Goal: Contribute content: Add original content to the website for others to see

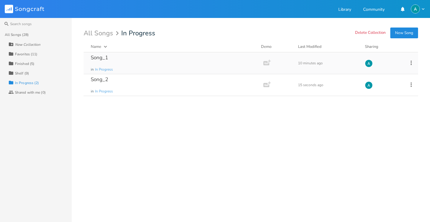
click at [169, 64] on div "Song_1 in In Progress" at bounding box center [172, 63] width 163 height 22
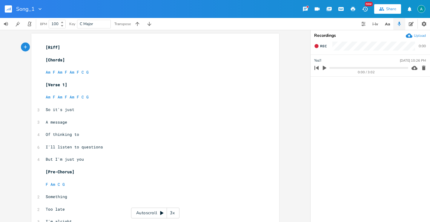
click at [325, 68] on icon "button" at bounding box center [325, 68] width 4 height 4
click at [343, 70] on div "0:03 / 3:02" at bounding box center [360, 68] width 96 height 10
click at [351, 68] on progress at bounding box center [368, 68] width 79 height 2
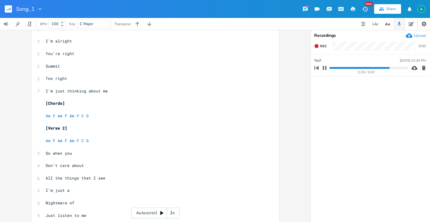
scroll to position [499, 0]
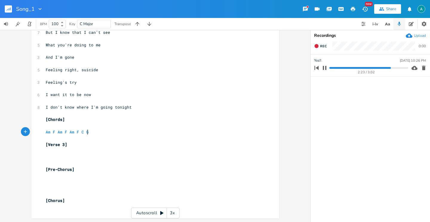
click at [115, 133] on pre "Am F Am F Am F C G" at bounding box center [153, 132] width 216 height 6
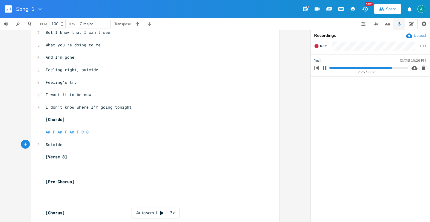
type textarea "Suicide"
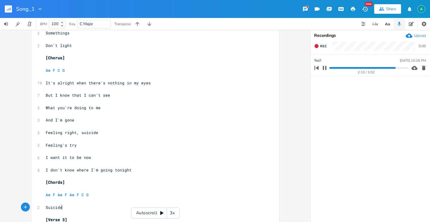
scroll to position [509, 0]
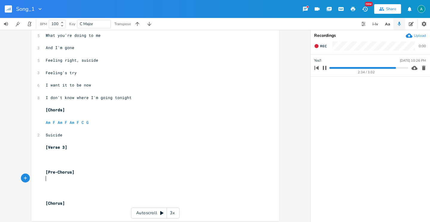
type textarea "[Verse 3] [Pre-Chorus]"
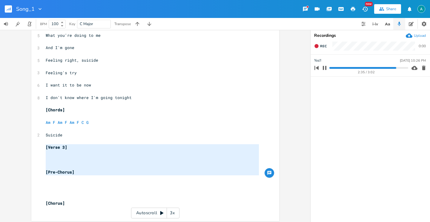
drag, startPoint x: 82, startPoint y: 176, endPoint x: 35, endPoint y: 145, distance: 55.4
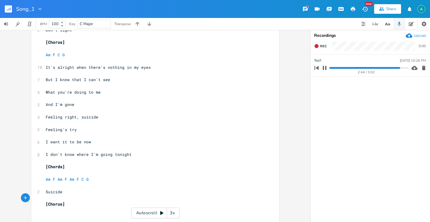
scroll to position [456, 0]
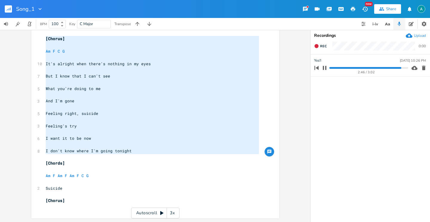
type textarea "Am F C G It's alright when there's nothing in my eyes But I know that I can't s…"
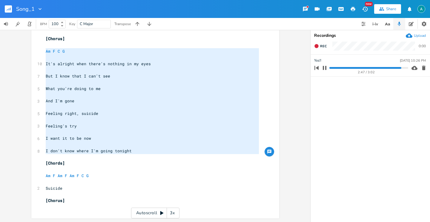
drag, startPoint x: 143, startPoint y: 154, endPoint x: 38, endPoint y: 51, distance: 146.4
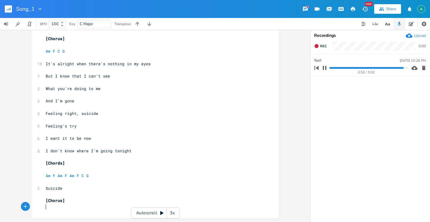
click at [62, 208] on pre "​" at bounding box center [153, 206] width 216 height 6
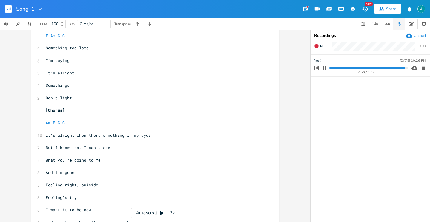
scroll to position [545, 0]
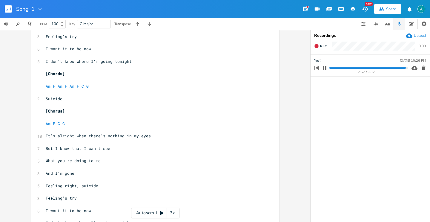
click at [373, 69] on div "2:57 / 3:02" at bounding box center [360, 68] width 96 height 10
click at [370, 68] on progress at bounding box center [368, 68] width 79 height 2
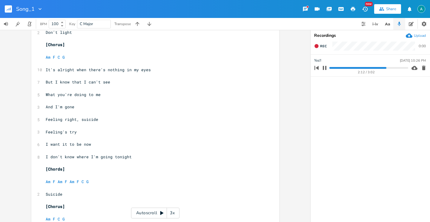
scroll to position [484, 0]
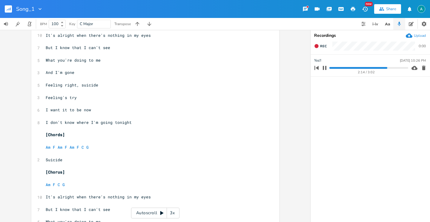
click at [82, 122] on span "I don't know where I'm going tonight" at bounding box center [89, 121] width 86 height 5
click at [83, 122] on span "I don't know where I'm going tonight" at bounding box center [89, 121] width 86 height 5
type textarea "what"
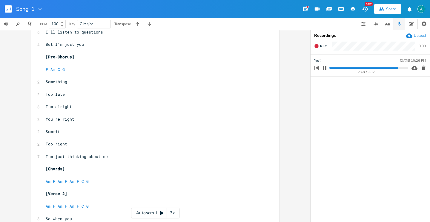
scroll to position [116, 0]
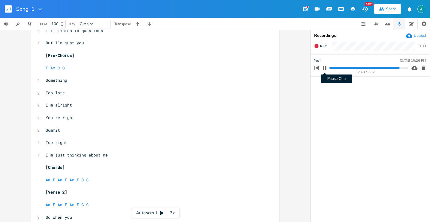
type textarea "d"
click at [322, 69] on icon "button" at bounding box center [324, 67] width 5 height 5
click at [8, 5] on icon "button" at bounding box center [8, 8] width 7 height 7
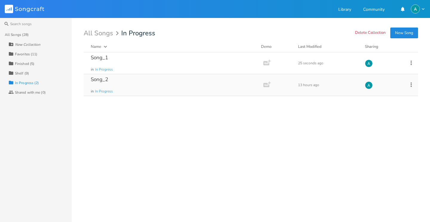
click at [161, 79] on div "Song_2 in In Progress" at bounding box center [172, 85] width 163 height 22
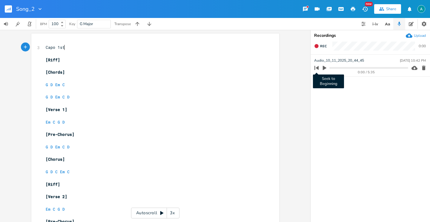
click at [321, 67] on div "Seek to Beginning 0:00 / 5:35" at bounding box center [360, 68] width 96 height 10
click at [324, 68] on icon "button" at bounding box center [325, 68] width 4 height 4
click at [99, 87] on pre "G D Em C" at bounding box center [153, 85] width 216 height 6
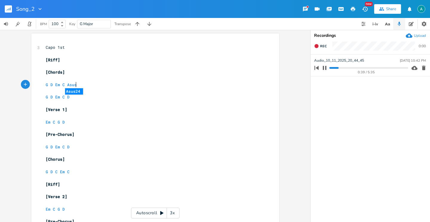
type textarea "Asus2"
click at [143, 112] on pre "[Verse 1]" at bounding box center [153, 109] width 216 height 6
type textarea "​"
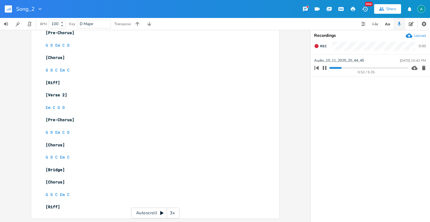
scroll to position [0, 0]
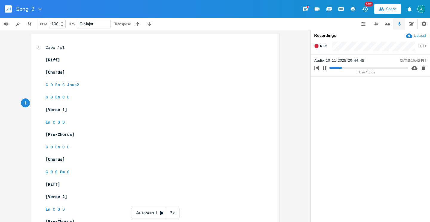
click at [7, 9] on rect "button" at bounding box center [8, 8] width 7 height 7
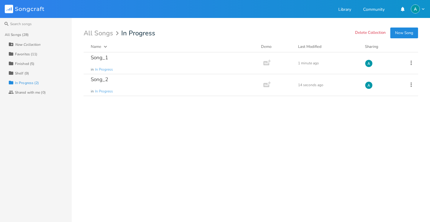
click at [27, 65] on div "Finished (5)" at bounding box center [24, 64] width 19 height 4
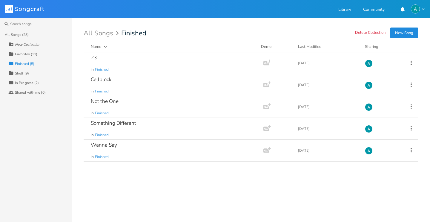
click at [37, 79] on div "Collection In Progress (2)" at bounding box center [39, 83] width 63 height 10
